Goal: Task Accomplishment & Management: Manage account settings

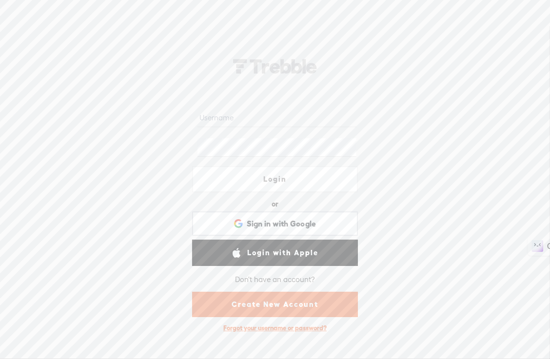
click at [222, 120] on input "text" at bounding box center [276, 117] width 158 height 19
type input "CLOPES@ARUBA.IT"
click at [260, 307] on link "Create New Account" at bounding box center [275, 304] width 166 height 25
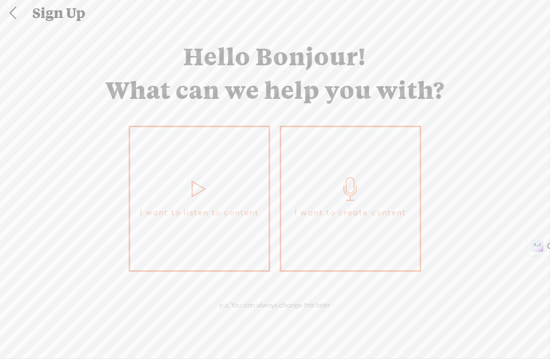
scroll to position [4, 0]
click at [230, 199] on link "I want to listen to content" at bounding box center [199, 198] width 141 height 146
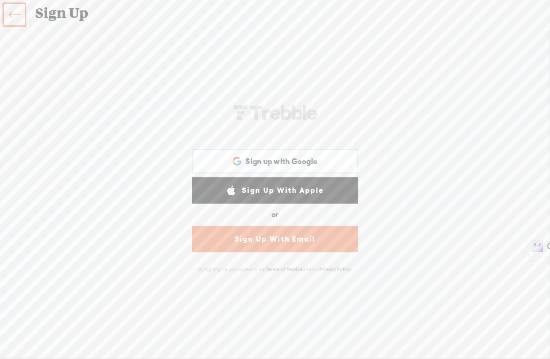
click at [229, 240] on link "Sign Up With Email" at bounding box center [275, 239] width 166 height 26
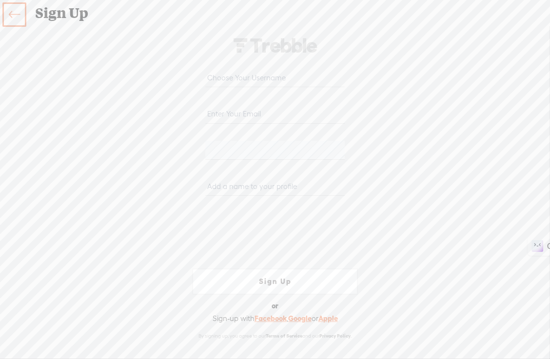
click at [227, 112] on input "email" at bounding box center [274, 114] width 139 height 19
type input "[EMAIL_ADDRESS][DOMAIN_NAME]"
type input "clopes@aruba.it"
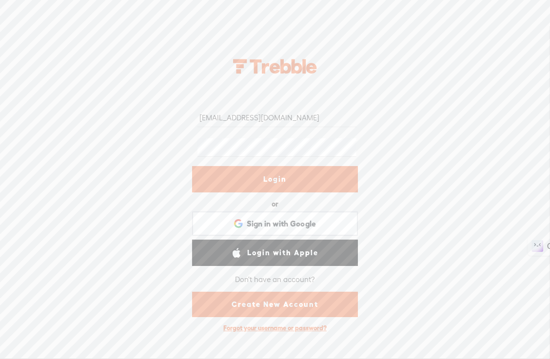
click at [274, 181] on link "Login" at bounding box center [275, 179] width 166 height 26
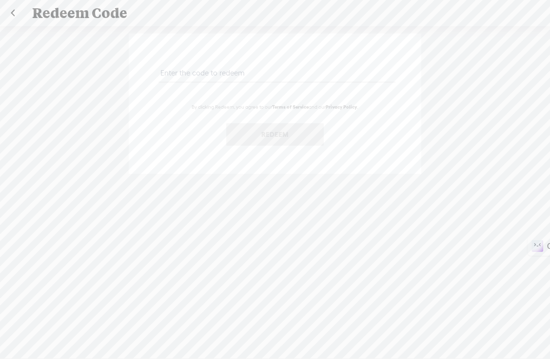
click at [197, 76] on input "text" at bounding box center [276, 72] width 236 height 19
type input "3XSA-246V-5BD9-Q4CJ-0823"
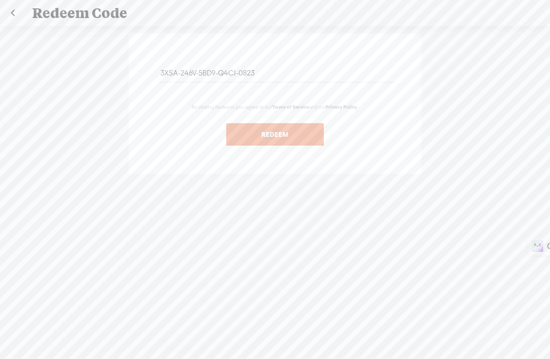
click at [273, 131] on button "Redeem" at bounding box center [275, 134] width 98 height 22
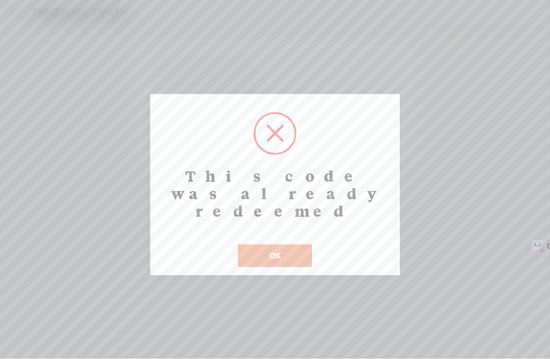
click at [273, 245] on button "OK" at bounding box center [275, 256] width 74 height 22
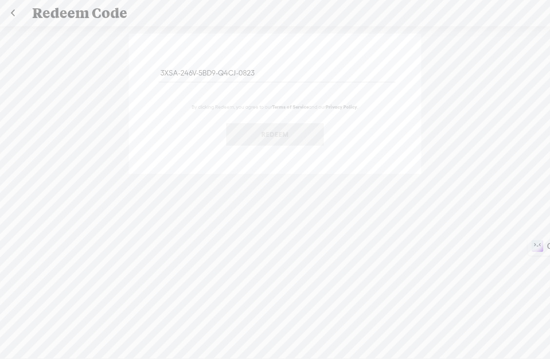
click at [427, 172] on div "3XSA-246V-5BD9-Q4CJ-0823 By clicking Redeem, you agree to our Terms of Service …" at bounding box center [275, 198] width 550 height 344
click at [185, 192] on div "3XSA-246V-5BD9-Q4CJ-0823 By clicking Redeem, you agree to our Terms of Service …" at bounding box center [275, 198] width 550 height 344
click at [16, 11] on link at bounding box center [12, 12] width 24 height 25
click at [14, 19] on link at bounding box center [12, 12] width 24 height 25
click at [450, 153] on div "3XSA-246V-5BD9-Q4CJ-0823 By clicking Redeem, you agree to our Terms of Service …" at bounding box center [275, 198] width 550 height 344
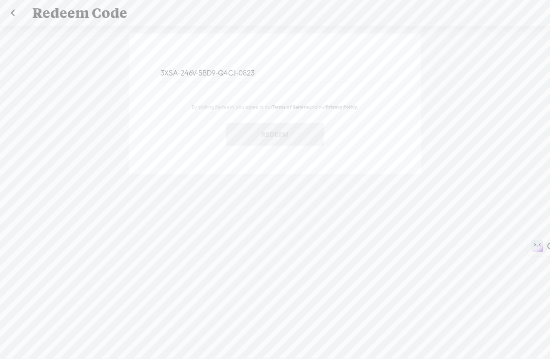
click at [293, 81] on input "3XSA-246V-5BD9-Q4CJ-0823" at bounding box center [276, 72] width 236 height 19
click at [11, 12] on link at bounding box center [12, 12] width 24 height 25
click at [12, 11] on link at bounding box center [12, 12] width 24 height 25
click at [12, 7] on link at bounding box center [12, 12] width 24 height 25
click at [11, 12] on link at bounding box center [12, 12] width 24 height 25
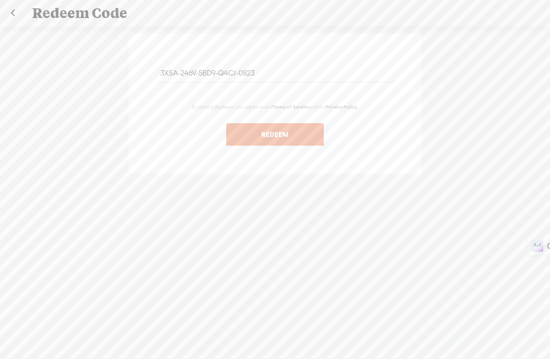
click at [12, 12] on link at bounding box center [12, 12] width 24 height 25
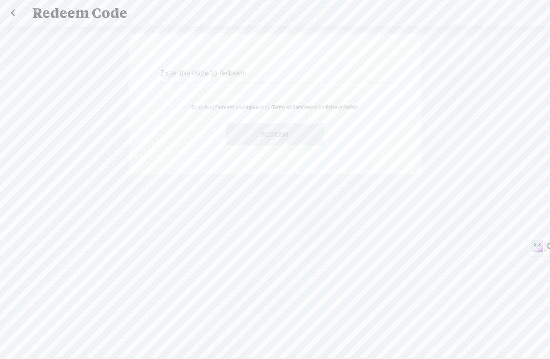
drag, startPoint x: 83, startPoint y: 344, endPoint x: 146, endPoint y: 280, distance: 88.9
click at [146, 280] on div "By clicking Redeem, you agree to our Terms of Service and our Privacy Policy . …" at bounding box center [275, 198] width 550 height 344
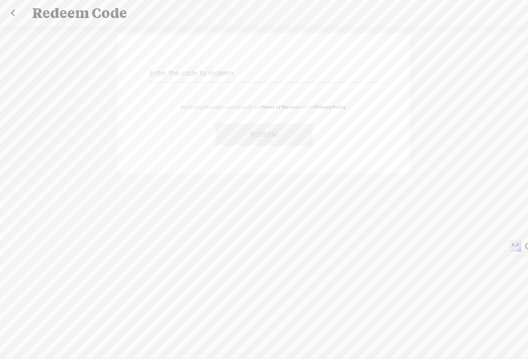
click at [13, 13] on link at bounding box center [12, 12] width 24 height 25
click at [16, 13] on link at bounding box center [12, 12] width 24 height 25
click at [14, 14] on link at bounding box center [12, 12] width 24 height 25
click at [12, 13] on link at bounding box center [12, 12] width 24 height 25
click at [13, 13] on link at bounding box center [12, 12] width 24 height 25
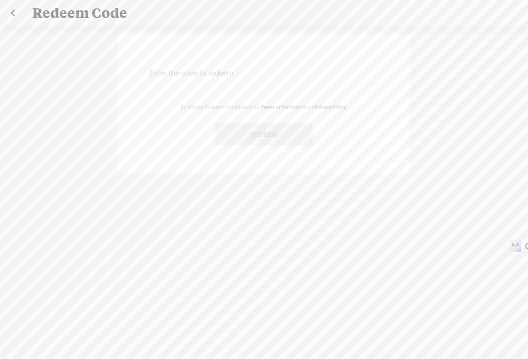
click at [13, 13] on link at bounding box center [12, 12] width 24 height 25
click at [14, 13] on link at bounding box center [12, 12] width 24 height 25
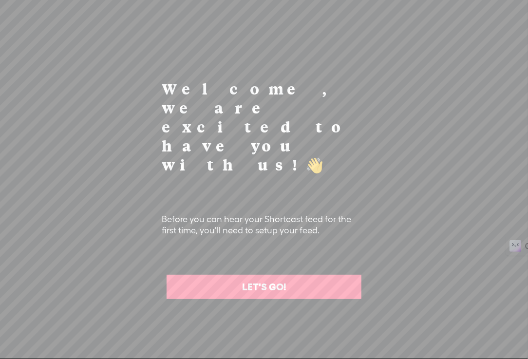
click at [266, 275] on link "LET'S GO!" at bounding box center [264, 287] width 195 height 24
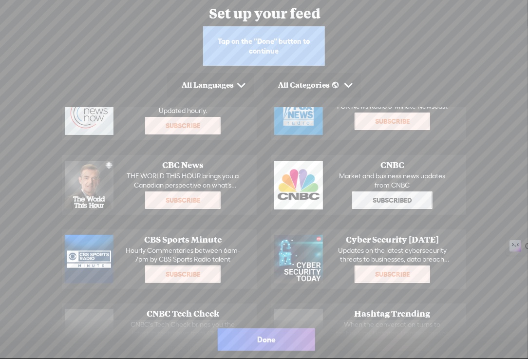
scroll to position [98, 0]
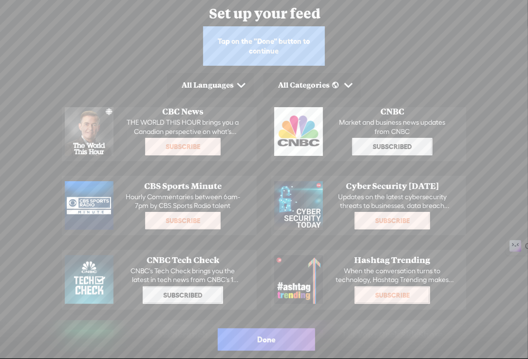
click at [274, 342] on span "Done" at bounding box center [266, 340] width 19 height 16
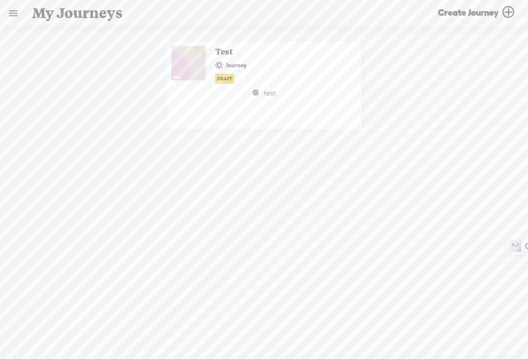
click at [14, 11] on link at bounding box center [12, 12] width 25 height 25
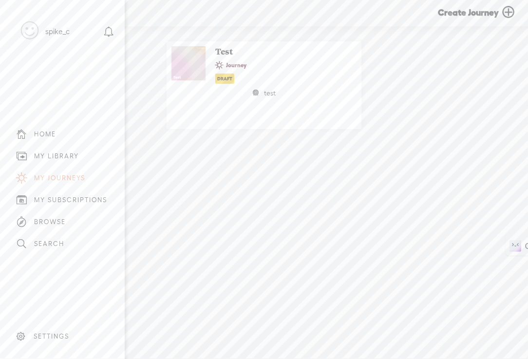
click at [76, 152] on div "MY LIBRARY" at bounding box center [56, 156] width 45 height 8
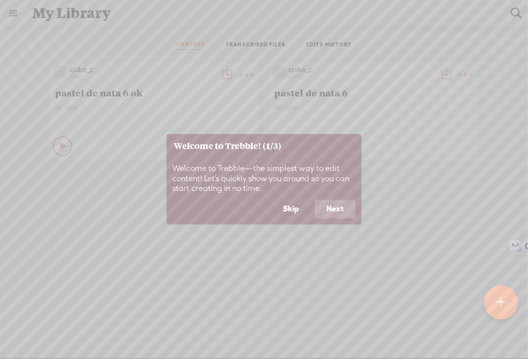
click at [335, 208] on button "Next" at bounding box center [335, 209] width 41 height 19
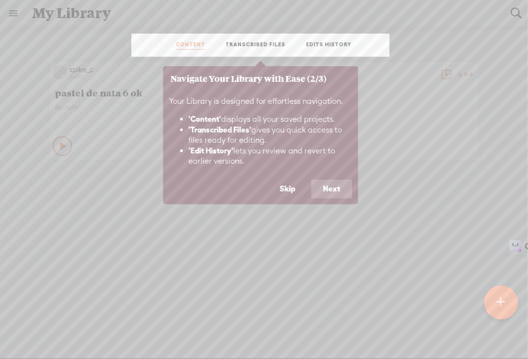
click at [391, 182] on icon at bounding box center [264, 179] width 528 height 359
drag, startPoint x: 344, startPoint y: 224, endPoint x: 310, endPoint y: 233, distance: 34.6
click at [340, 227] on icon at bounding box center [264, 179] width 528 height 359
click at [72, 94] on icon at bounding box center [264, 179] width 528 height 359
click at [292, 192] on button "Skip" at bounding box center [287, 189] width 39 height 19
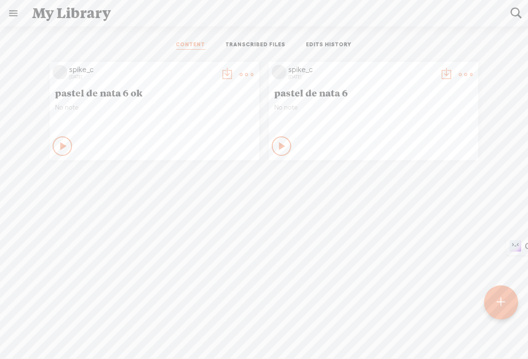
click at [59, 146] on icon at bounding box center [64, 146] width 10 height 10
click at [251, 42] on link "TRANSCRIBED FILES" at bounding box center [256, 45] width 60 height 9
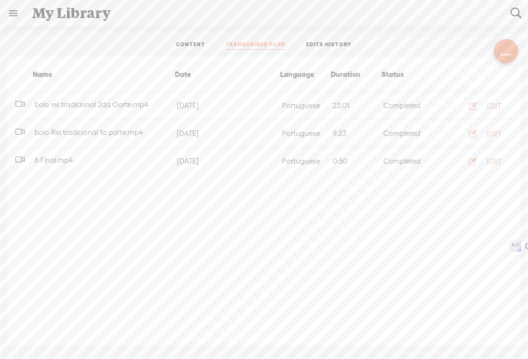
click at [90, 105] on span "bolo rei tradicional 2da Oarte.mp4" at bounding box center [92, 104] width 118 height 8
click at [496, 102] on div "EDIT" at bounding box center [494, 106] width 15 height 10
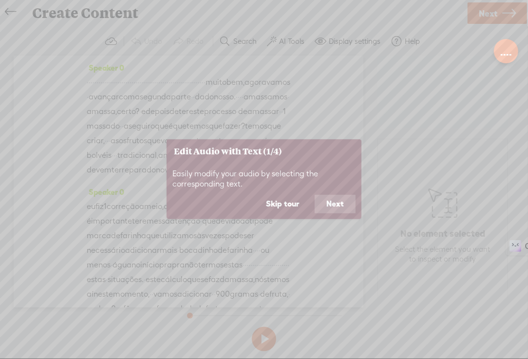
click at [289, 205] on button "Skip tour" at bounding box center [282, 204] width 57 height 19
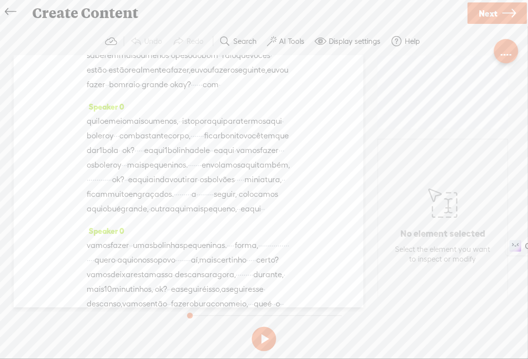
scroll to position [1560, 0]
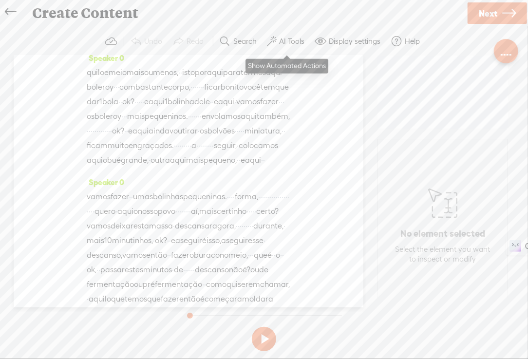
click at [284, 41] on label "AI Tools" at bounding box center [292, 42] width 25 height 10
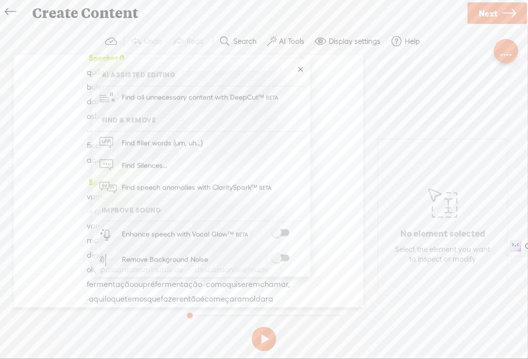
click at [451, 54] on section "Undo Redo Search Remove Background Noise AI Tools Configure Magic Sound Enhance…" at bounding box center [264, 41] width 509 height 28
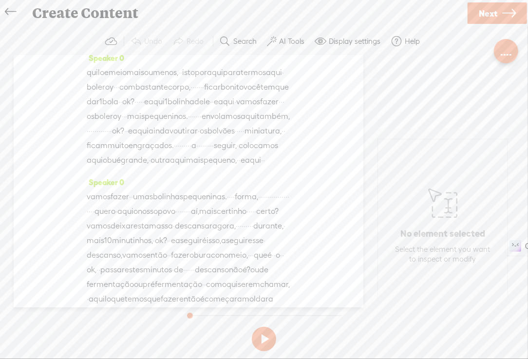
click at [7, 10] on icon at bounding box center [10, 12] width 11 height 22
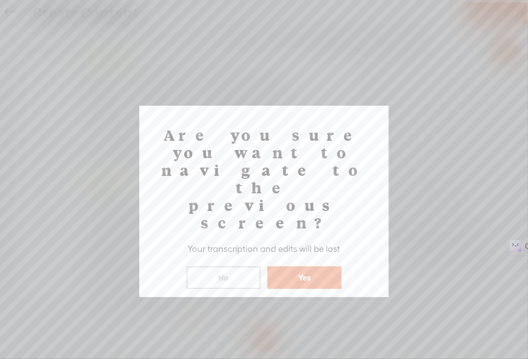
click at [308, 267] on button "Yes" at bounding box center [305, 278] width 74 height 22
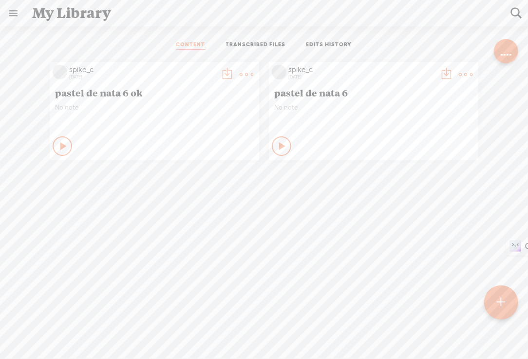
click at [17, 11] on link at bounding box center [12, 12] width 25 height 25
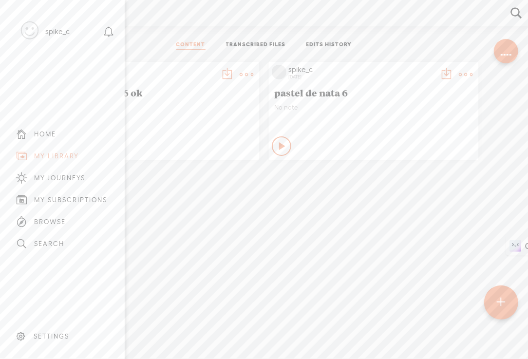
click at [48, 333] on div "SETTINGS" at bounding box center [52, 337] width 36 height 8
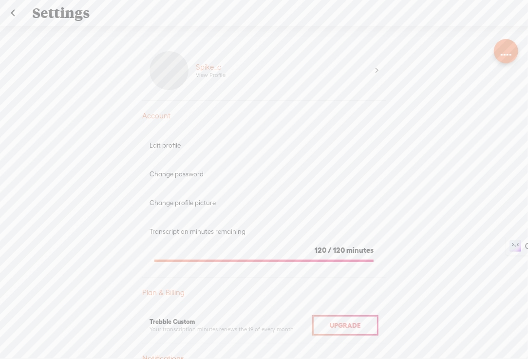
click at [376, 69] on span at bounding box center [377, 71] width 3 height 10
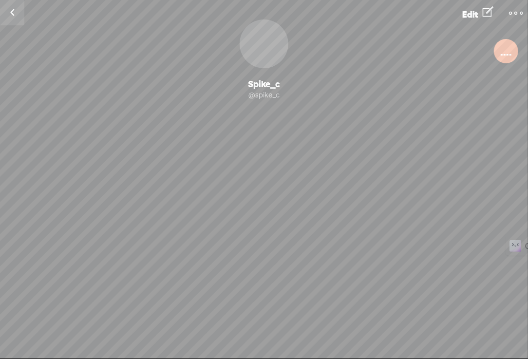
click at [516, 10] on t at bounding box center [516, 13] width 14 height 14
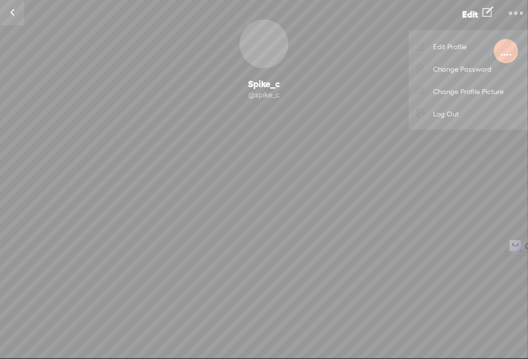
click at [474, 15] on span "Edit" at bounding box center [471, 14] width 16 height 10
